Goal: Information Seeking & Learning: Learn about a topic

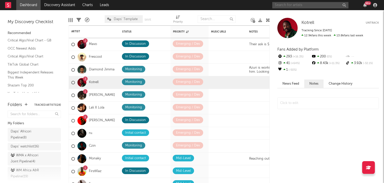
click at [282, 3] on input "text" at bounding box center [310, 5] width 76 height 6
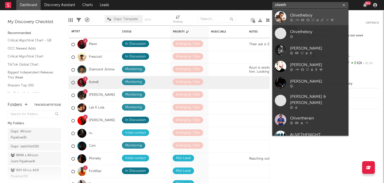
type input "oliveth"
click at [281, 13] on div at bounding box center [280, 16] width 11 height 11
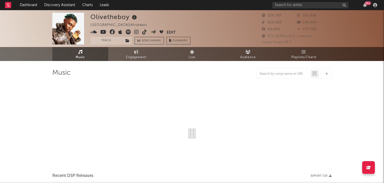
select select "6m"
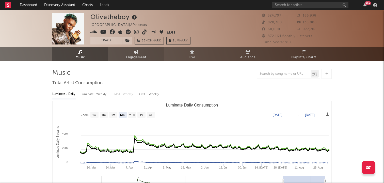
click at [120, 51] on link "Engagement" at bounding box center [136, 54] width 56 height 14
select select "1w"
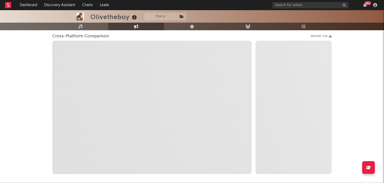
scroll to position [94, 0]
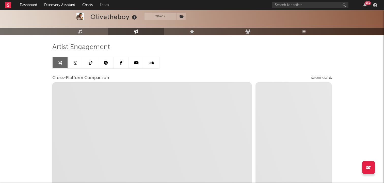
select select "1m"
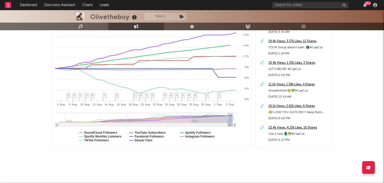
scroll to position [0, 0]
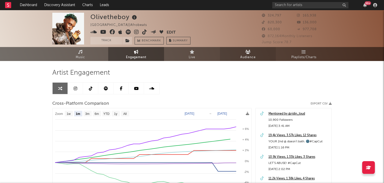
click at [239, 54] on link "Audience" at bounding box center [248, 54] width 56 height 14
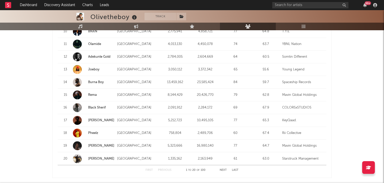
scroll to position [637, 0]
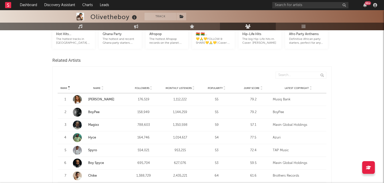
scroll to position [0, 0]
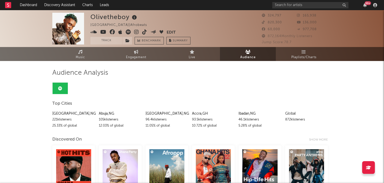
click at [92, 19] on div "Olivetheboy" at bounding box center [114, 17] width 48 height 8
click at [85, 53] on link "Music" at bounding box center [80, 54] width 56 height 14
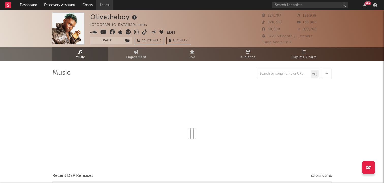
select select "6m"
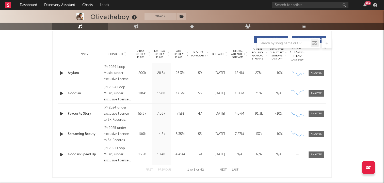
scroll to position [192, 0]
